Goal: Transaction & Acquisition: Purchase product/service

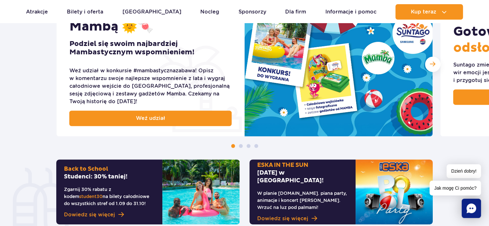
scroll to position [289, 0]
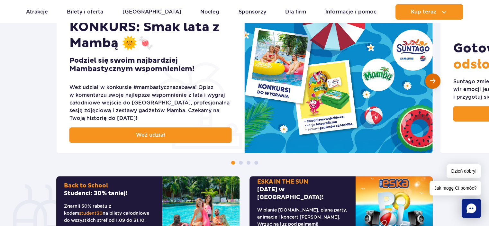
click at [435, 80] on span "Następny slajd" at bounding box center [432, 81] width 5 height 6
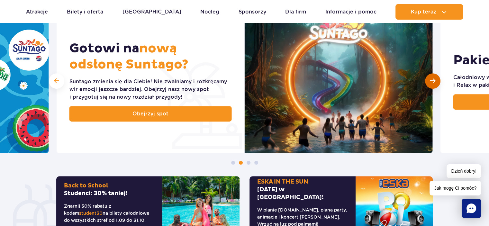
click at [436, 77] on div "Następny slajd" at bounding box center [432, 80] width 15 height 15
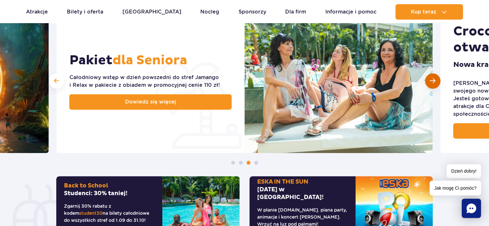
click at [433, 83] on span "Następny slajd" at bounding box center [432, 81] width 5 height 6
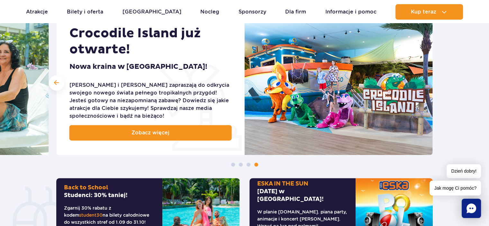
scroll to position [257, 0]
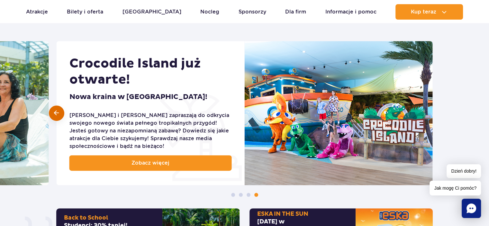
click at [60, 113] on div at bounding box center [56, 112] width 15 height 15
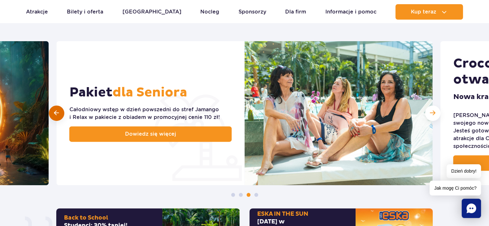
click at [60, 111] on div at bounding box center [56, 112] width 15 height 15
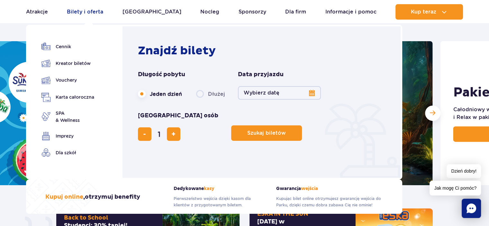
click at [96, 14] on link "Bilety i oferta" at bounding box center [85, 11] width 36 height 15
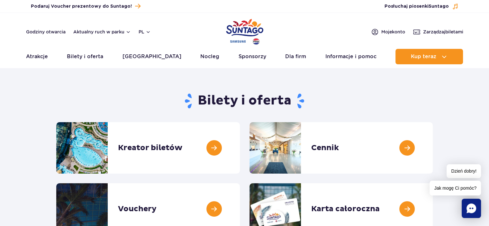
click at [118, 102] on h1 "Bilety i oferta" at bounding box center [244, 101] width 376 height 17
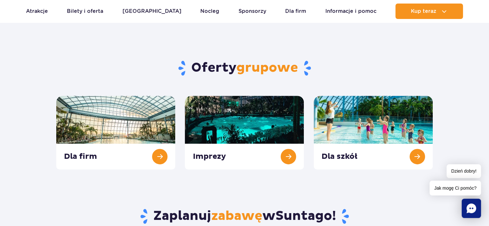
scroll to position [257, 0]
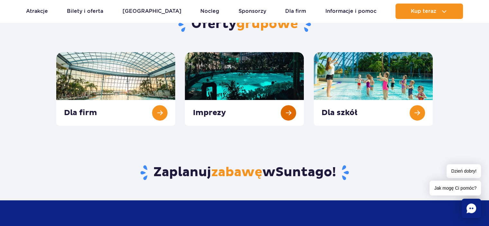
click at [255, 95] on link at bounding box center [244, 89] width 119 height 74
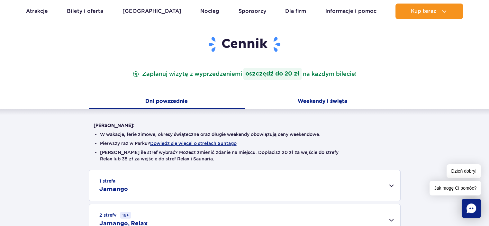
scroll to position [64, 0]
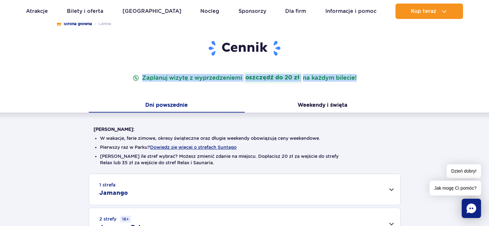
drag, startPoint x: 352, startPoint y: 78, endPoint x: 143, endPoint y: 80, distance: 209.1
click at [143, 80] on p "Zaplanuj wizytę z wyprzedzeniem i oszczędź do 20 zł na każdym bilecie!" at bounding box center [244, 78] width 226 height 12
click at [168, 75] on p "Zaplanuj wizytę z wyprzedzeniem i oszczędź do 20 zł na każdym bilecie!" at bounding box center [244, 78] width 226 height 12
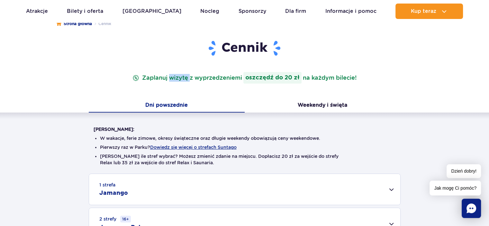
click at [168, 75] on p "Zaplanuj wizytę z wyprzedzeniem i oszczędź do 20 zł na każdym bilecie!" at bounding box center [244, 78] width 226 height 12
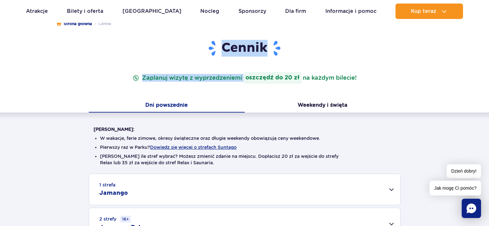
click at [169, 75] on p "Zaplanuj wizytę z wyprzedzeniem i oszczędź do 20 zł na każdym bilecie!" at bounding box center [244, 78] width 226 height 12
click at [175, 78] on p "Zaplanuj wizytę z wyprzedzeniem i oszczędź do 20 zł na każdym bilecie!" at bounding box center [244, 78] width 226 height 12
click at [190, 75] on p "Zaplanuj wizytę z wyprzedzeniem i oszczędź do 20 zł na każdym bilecie!" at bounding box center [244, 78] width 226 height 12
drag, startPoint x: 189, startPoint y: 75, endPoint x: 201, endPoint y: 68, distance: 14.2
click at [189, 75] on p "Zaplanuj wizytę z wyprzedzeniem i oszczędź do 20 zł na każdym bilecie!" at bounding box center [244, 78] width 226 height 12
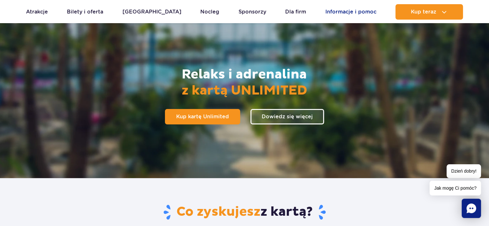
scroll to position [32, 0]
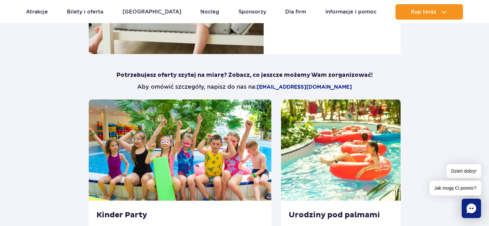
scroll to position [546, 0]
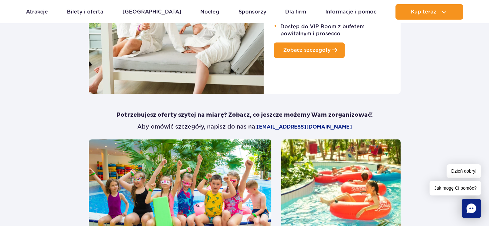
click at [297, 50] on span "Zobacz szczegóły" at bounding box center [306, 50] width 47 height 6
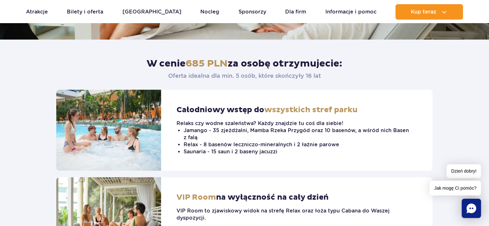
scroll to position [257, 0]
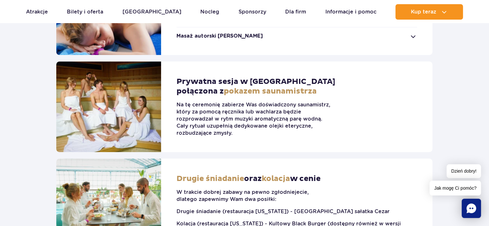
scroll to position [482, 0]
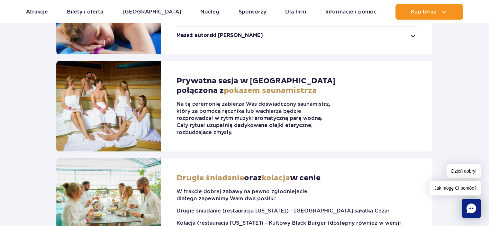
click at [247, 91] on span "pokazem saunamistrza" at bounding box center [270, 91] width 93 height 10
